Goal: Obtain resource: Obtain resource

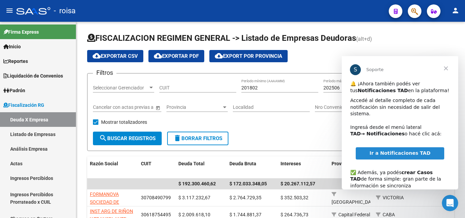
click at [447, 66] on span "Cerrar" at bounding box center [446, 68] width 25 height 25
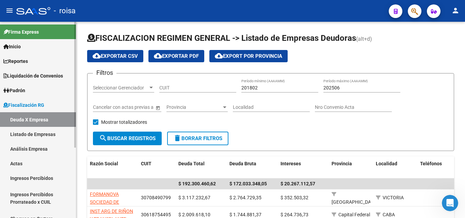
click at [39, 107] on span "Fiscalización RG" at bounding box center [23, 105] width 41 height 7
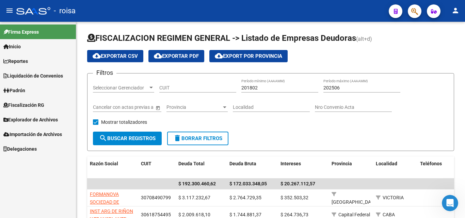
click at [41, 105] on span "Fiscalización RG" at bounding box center [23, 105] width 41 height 7
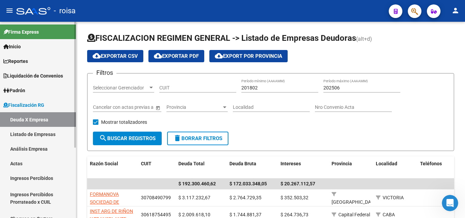
click at [41, 134] on link "Listado de Empresas" at bounding box center [38, 134] width 76 height 15
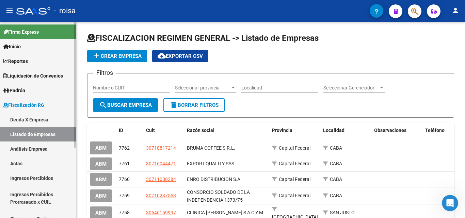
click at [33, 120] on link "Deuda X Empresa" at bounding box center [38, 119] width 76 height 15
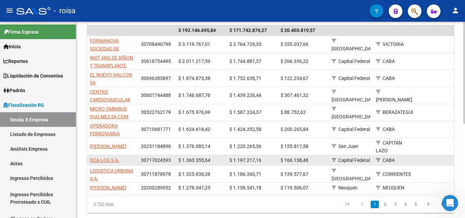
scroll to position [170, 0]
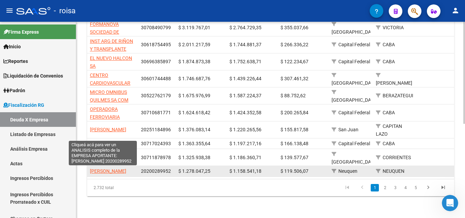
click at [100, 172] on span "[PERSON_NAME]" at bounding box center [108, 171] width 36 height 5
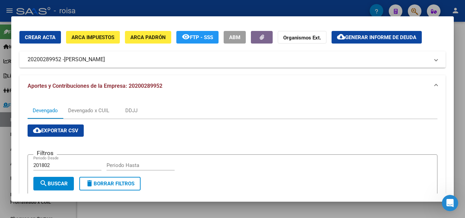
scroll to position [34, 0]
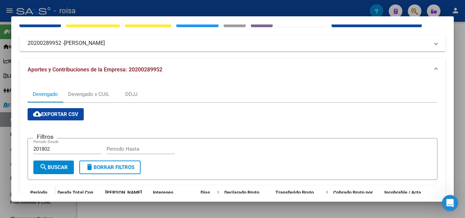
click at [58, 149] on input "201802" at bounding box center [67, 149] width 68 height 6
type input "202501"
type input "202507"
click at [61, 166] on span "search Buscar" at bounding box center [54, 168] width 28 height 6
click at [61, 167] on span "search Buscar" at bounding box center [54, 168] width 28 height 6
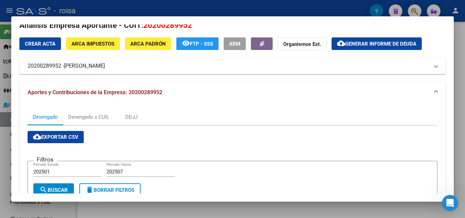
scroll to position [0, 0]
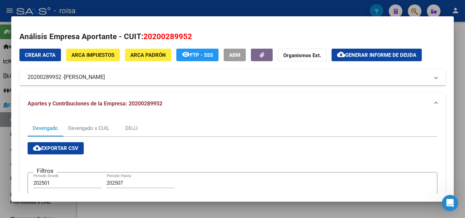
drag, startPoint x: 35, startPoint y: 78, endPoint x: 153, endPoint y: 80, distance: 117.9
click at [153, 80] on mat-expansion-panel-header "20200289952 - [PERSON_NAME]" at bounding box center [232, 77] width 427 height 16
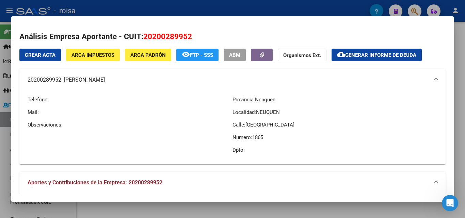
click at [188, 82] on mat-panel-title "20200289952 - [PERSON_NAME]" at bounding box center [229, 80] width 402 height 8
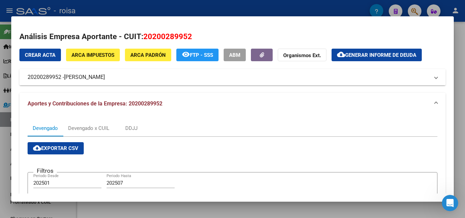
drag, startPoint x: 80, startPoint y: 77, endPoint x: 143, endPoint y: 76, distance: 63.0
click at [143, 76] on mat-expansion-panel-header "20200289952 - [PERSON_NAME]" at bounding box center [232, 77] width 427 height 16
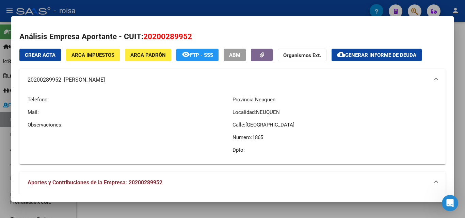
click at [176, 93] on div "Telefono: Mail: Observaciones:" at bounding box center [130, 125] width 205 height 68
drag, startPoint x: 27, startPoint y: 80, endPoint x: 141, endPoint y: 78, distance: 114.8
click at [141, 78] on mat-expansion-panel-header "20200289952 - [PERSON_NAME]" at bounding box center [232, 80] width 427 height 22
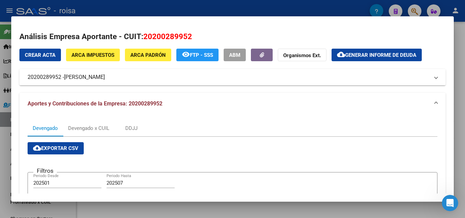
copy mat-panel-title "20200289952 - [PERSON_NAME]"
click at [397, 56] on span "Generar informe de deuda" at bounding box center [380, 55] width 71 height 6
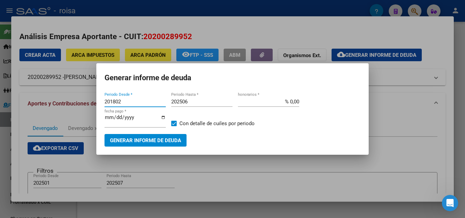
click at [133, 101] on input "201802" at bounding box center [135, 102] width 61 height 6
type input "202501"
type input "202507"
click at [291, 101] on input "% 0,00" at bounding box center [268, 102] width 61 height 6
type input "% 10,00"
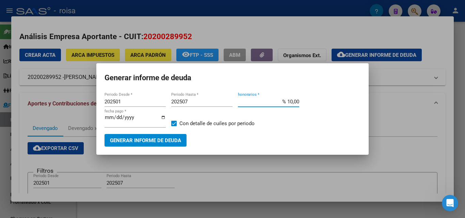
click at [149, 141] on span "Generar informe de deuda" at bounding box center [145, 141] width 71 height 6
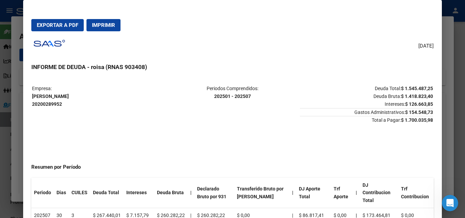
drag, startPoint x: 32, startPoint y: 95, endPoint x: 100, endPoint y: 94, distance: 68.1
click at [69, 94] on strong "[PERSON_NAME] 20200289952" at bounding box center [50, 100] width 37 height 13
copy strong "[PERSON_NAME]"
click at [60, 27] on span "Exportar a PDF" at bounding box center [58, 25] width 42 height 6
click at [1, 134] on div at bounding box center [232, 109] width 465 height 218
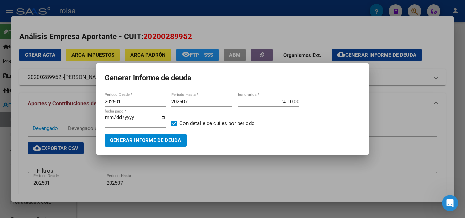
click at [402, 145] on div at bounding box center [232, 109] width 465 height 218
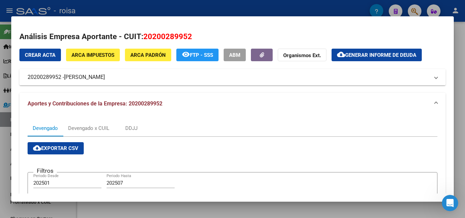
click at [87, 56] on span "ARCA Impuestos" at bounding box center [93, 55] width 43 height 6
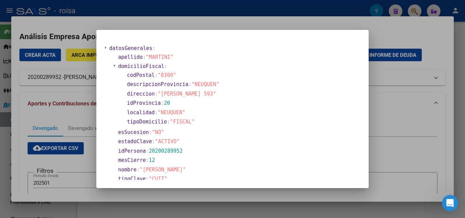
drag, startPoint x: 159, startPoint y: 95, endPoint x: 196, endPoint y: 94, distance: 37.1
click at [196, 94] on span ""[PERSON_NAME] 593"" at bounding box center [187, 94] width 59 height 6
copy span ""[PERSON_NAME] 593"
click at [63, 115] on div at bounding box center [232, 109] width 465 height 218
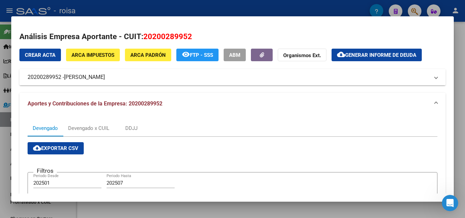
drag, startPoint x: 26, startPoint y: 78, endPoint x: 146, endPoint y: 81, distance: 119.6
click at [146, 81] on mat-expansion-panel-header "20200289952 - [PERSON_NAME]" at bounding box center [232, 77] width 427 height 16
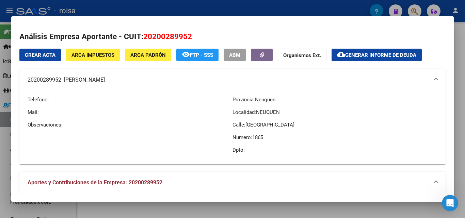
copy mat-panel-title "20200289952 - [PERSON_NAME]"
click at [121, 112] on p "Mail:" at bounding box center [130, 112] width 205 height 7
drag, startPoint x: 66, startPoint y: 80, endPoint x: 147, endPoint y: 84, distance: 81.2
click at [147, 84] on mat-expansion-panel-header "20200289952 - [PERSON_NAME]" at bounding box center [232, 80] width 427 height 22
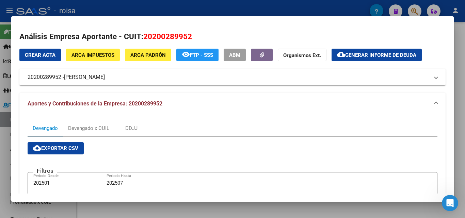
copy span "[PERSON_NAME]"
click at [202, 78] on mat-panel-title "20200289952 - [PERSON_NAME]" at bounding box center [229, 77] width 402 height 8
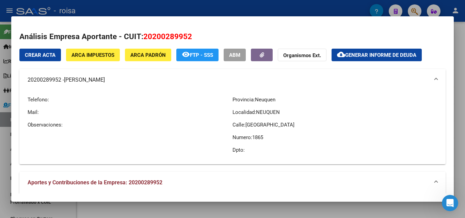
drag, startPoint x: 26, startPoint y: 81, endPoint x: 61, endPoint y: 82, distance: 34.8
click at [61, 82] on mat-expansion-panel-header "20200289952 - [PERSON_NAME]" at bounding box center [232, 80] width 427 height 22
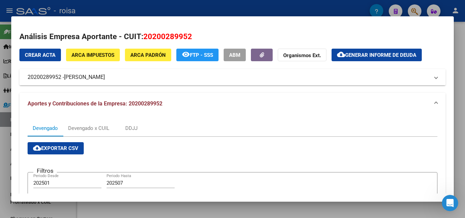
copy mat-panel-title "20200289952"
